Goal: Task Accomplishment & Management: Manage account settings

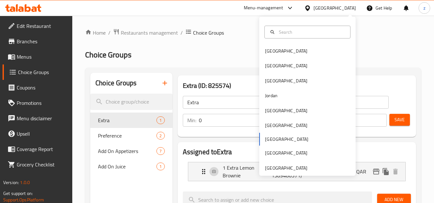
click at [319, 43] on div at bounding box center [307, 32] width 96 height 23
click at [301, 56] on div "Bahrain" at bounding box center [307, 51] width 96 height 15
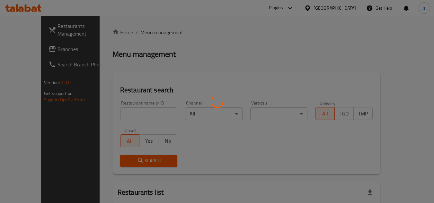
click at [400, 30] on div at bounding box center [217, 101] width 434 height 203
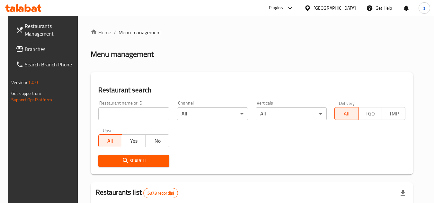
click at [347, 16] on div "​ Plugins Bahrain Get Help z Restaurants Management Branches Search Branch Phon…" at bounding box center [217, 109] width 434 height 187
click at [347, 9] on div "Bahrain" at bounding box center [334, 7] width 42 height 7
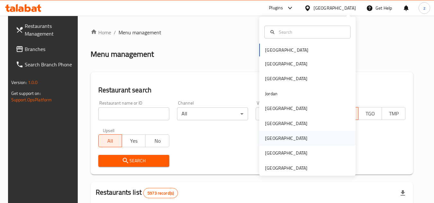
click at [266, 140] on div "[GEOGRAPHIC_DATA]" at bounding box center [286, 138] width 42 height 7
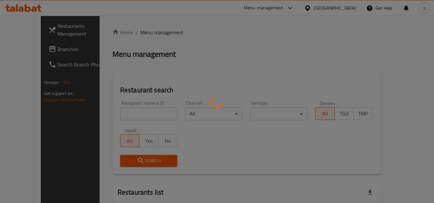
click at [212, 30] on div at bounding box center [217, 101] width 434 height 203
click at [213, 30] on div at bounding box center [217, 101] width 434 height 203
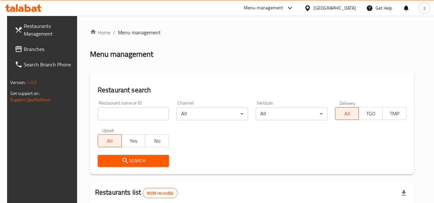
click at [15, 52] on icon at bounding box center [18, 49] width 6 height 6
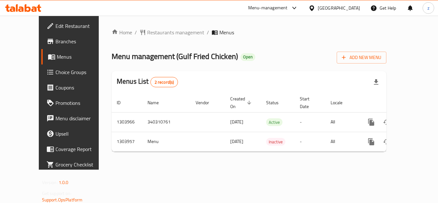
click at [56, 72] on span "Choice Groups" at bounding box center [81, 72] width 51 height 8
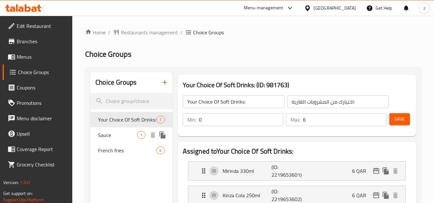
click at [126, 134] on span "Sauce" at bounding box center [117, 135] width 39 height 8
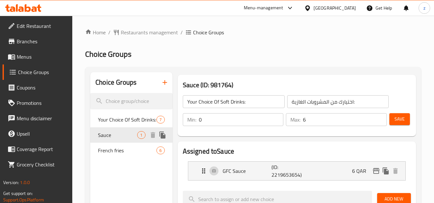
type input "Sauce"
type input "صلصة"
type input "1"
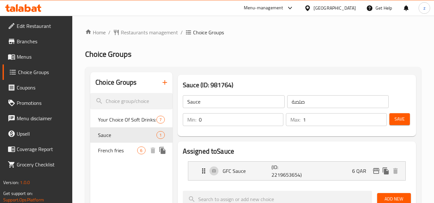
click at [130, 151] on span "French fries" at bounding box center [117, 151] width 39 height 8
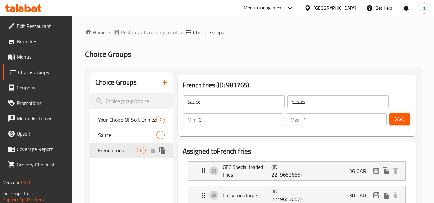
type input "French fries"
type input "بطاطس مقلية"
type input "6"
